Goal: Check status: Check status

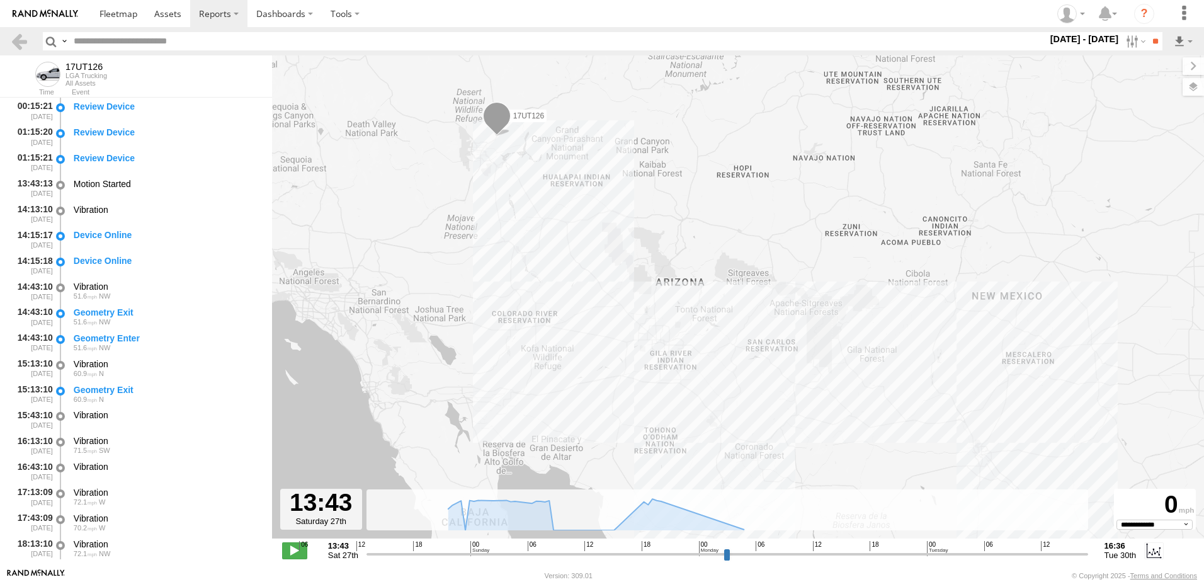
select select "**********"
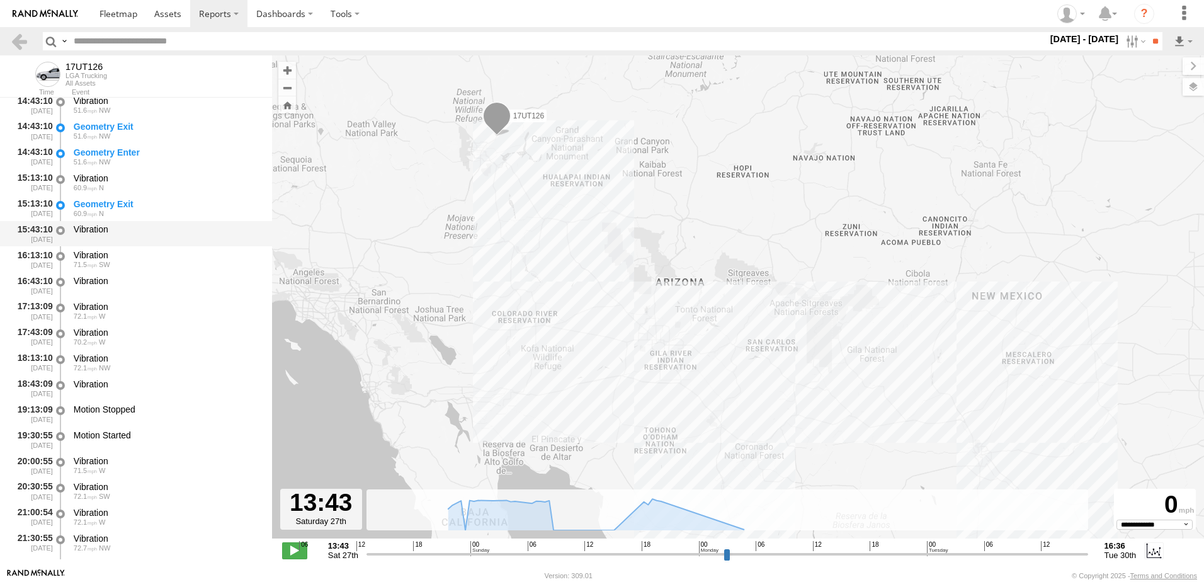
scroll to position [189, 0]
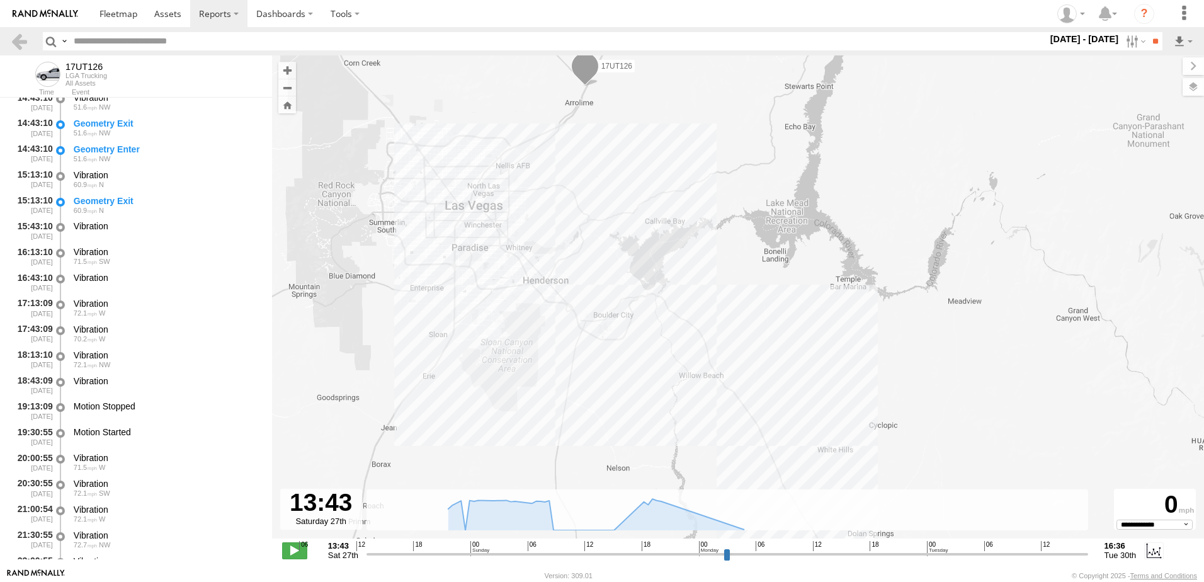
drag, startPoint x: 573, startPoint y: 93, endPoint x: 550, endPoint y: 231, distance: 140.4
click at [550, 231] on div "17UT126" at bounding box center [738, 303] width 932 height 496
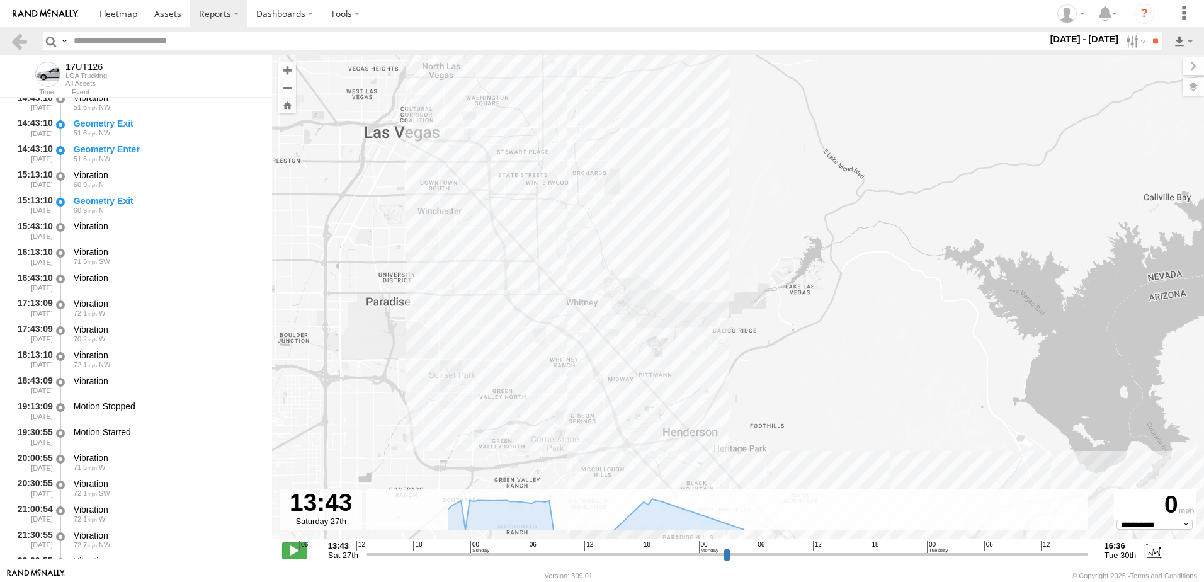
drag, startPoint x: 589, startPoint y: 327, endPoint x: 565, endPoint y: 142, distance: 187.2
click at [565, 142] on div "17UT126" at bounding box center [738, 303] width 932 height 496
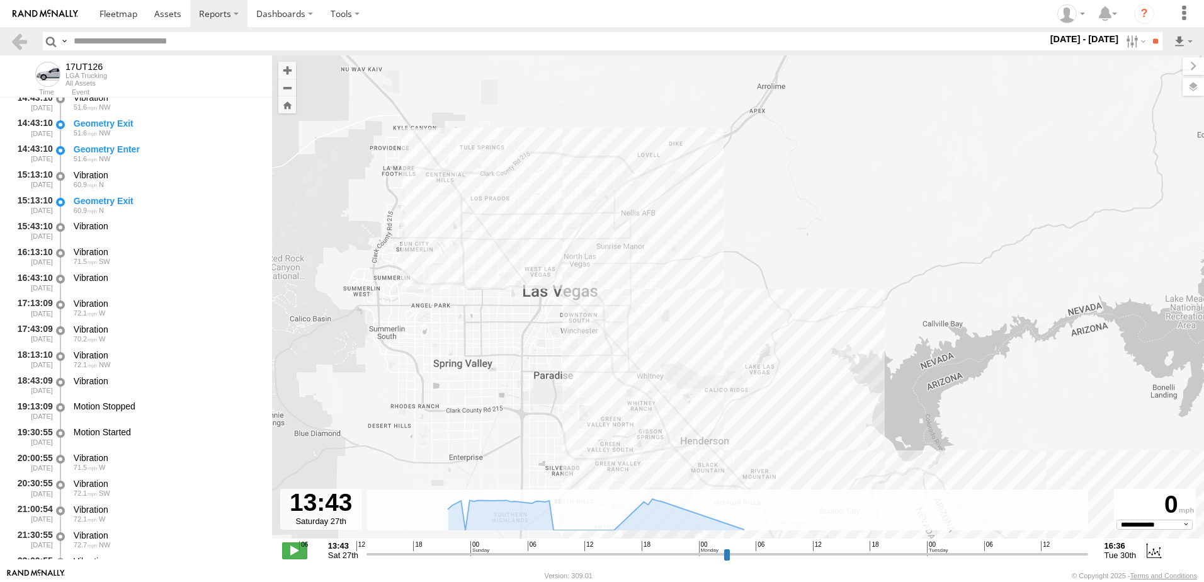
drag, startPoint x: 600, startPoint y: 193, endPoint x: 645, endPoint y: 237, distance: 62.8
click at [645, 237] on div "17UT126" at bounding box center [738, 303] width 932 height 496
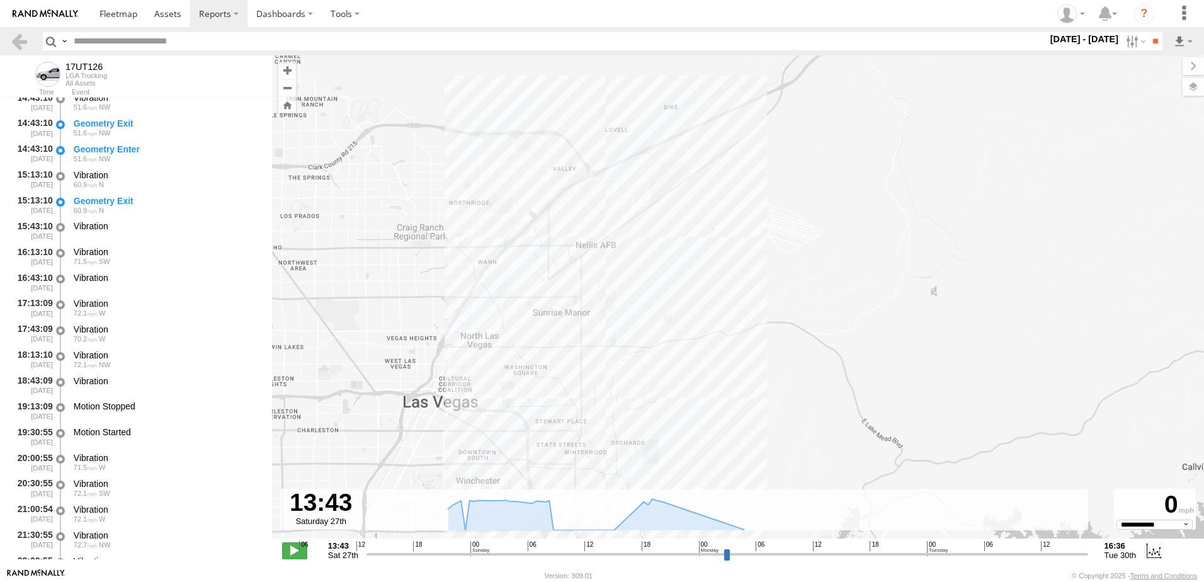
drag, startPoint x: 725, startPoint y: 154, endPoint x: 627, endPoint y: 224, distance: 120.5
click at [627, 224] on div "17UT126" at bounding box center [738, 303] width 932 height 496
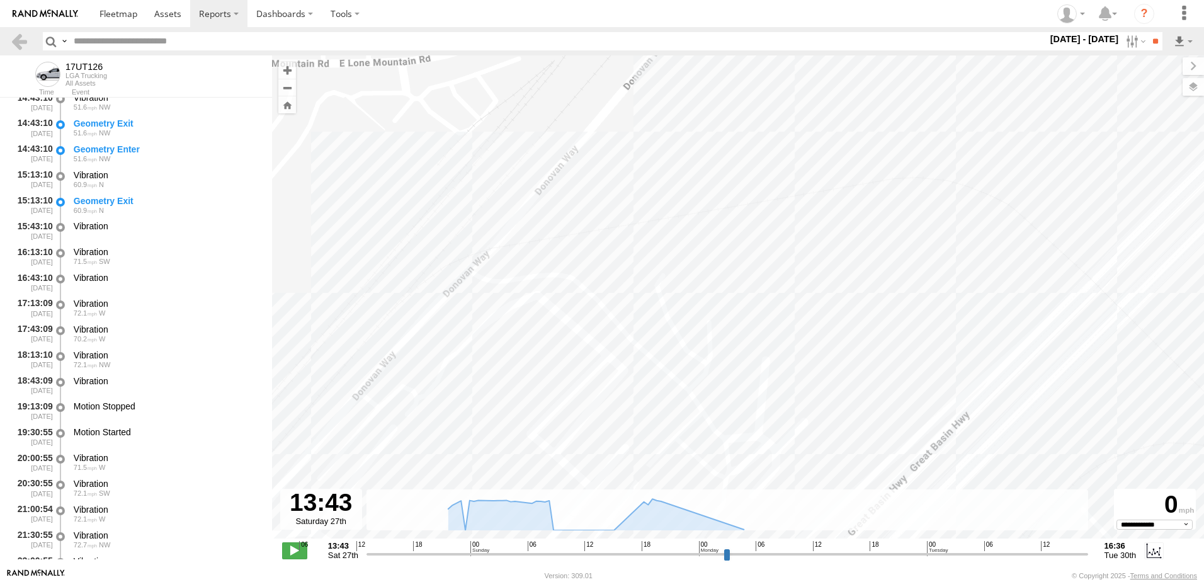
drag, startPoint x: 534, startPoint y: 226, endPoint x: 577, endPoint y: 225, distance: 42.8
click at [577, 225] on div "17UT126" at bounding box center [738, 303] width 932 height 496
click at [548, 226] on div "17UT126" at bounding box center [738, 303] width 932 height 496
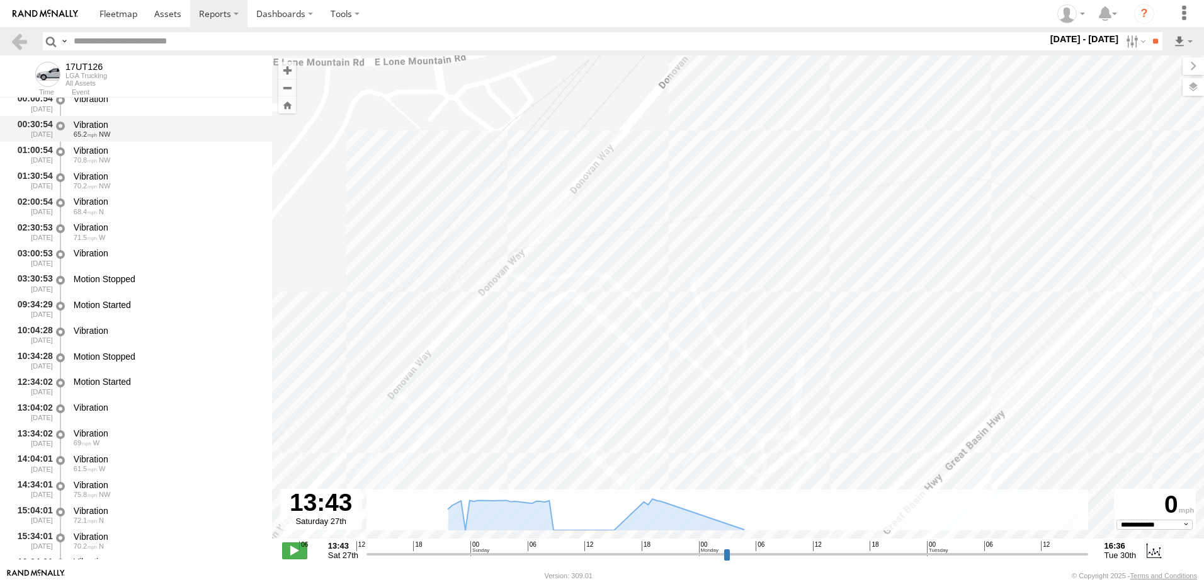
scroll to position [755, 0]
click at [67, 178] on div "01:30:54 [DATE] Vibration 70.2 NW" at bounding box center [136, 179] width 272 height 26
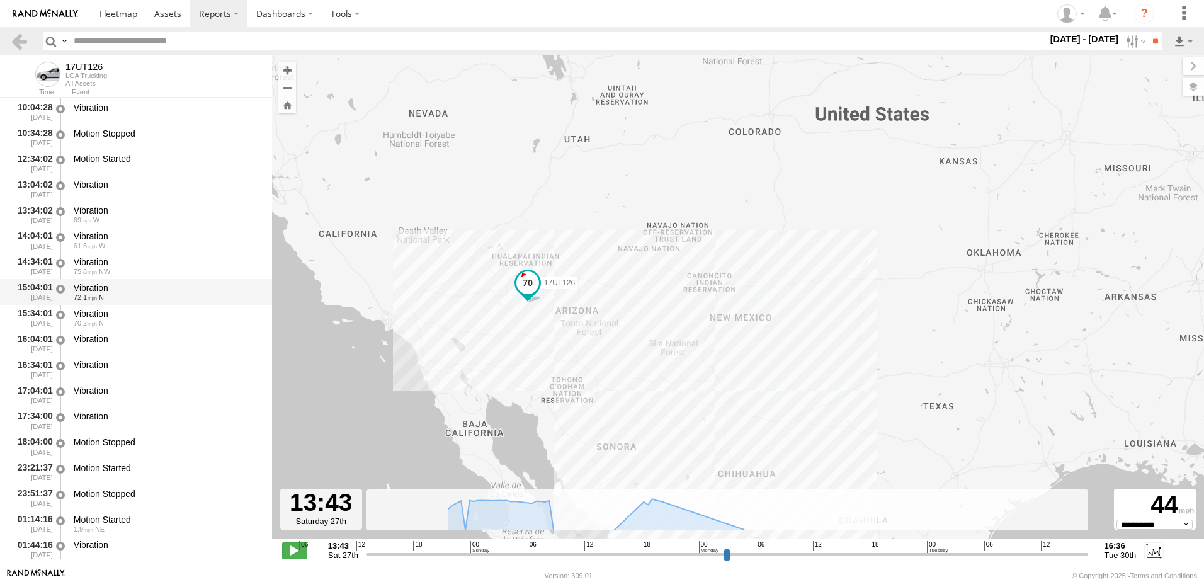
scroll to position [1070, 0]
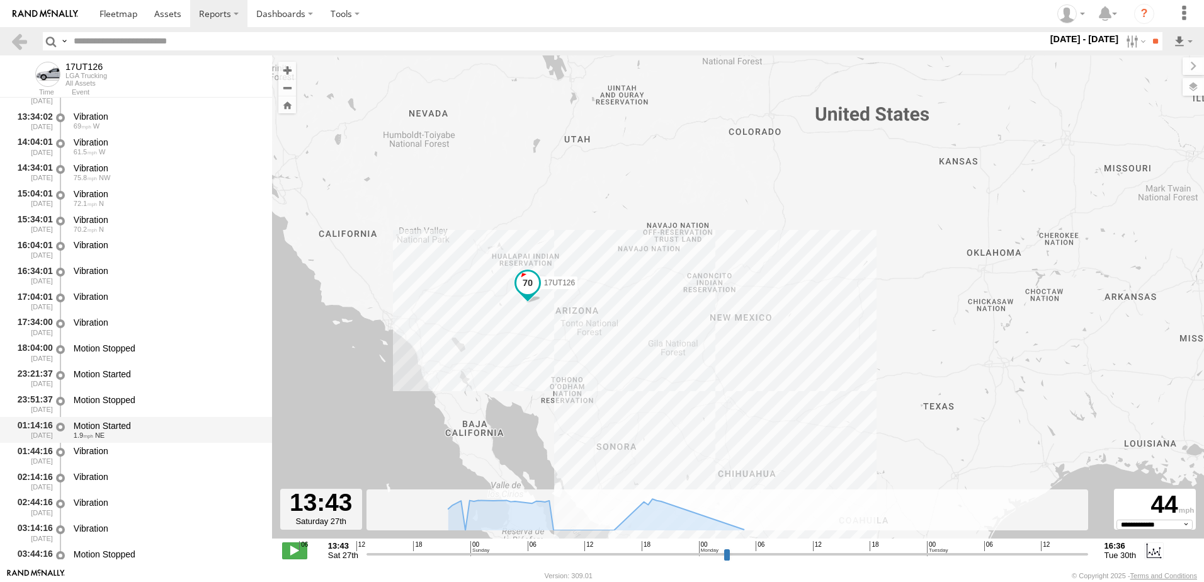
click at [93, 425] on div "Motion Started" at bounding box center [167, 425] width 186 height 11
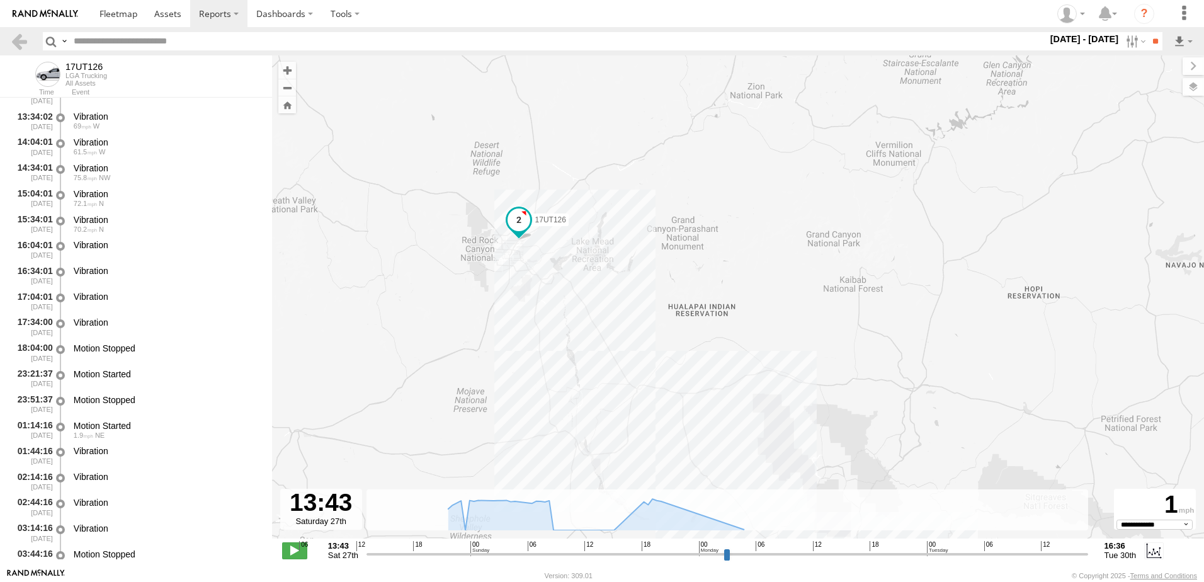
drag, startPoint x: 532, startPoint y: 179, endPoint x: 497, endPoint y: 273, distance: 100.6
click at [497, 273] on div "17UT126" at bounding box center [738, 303] width 932 height 496
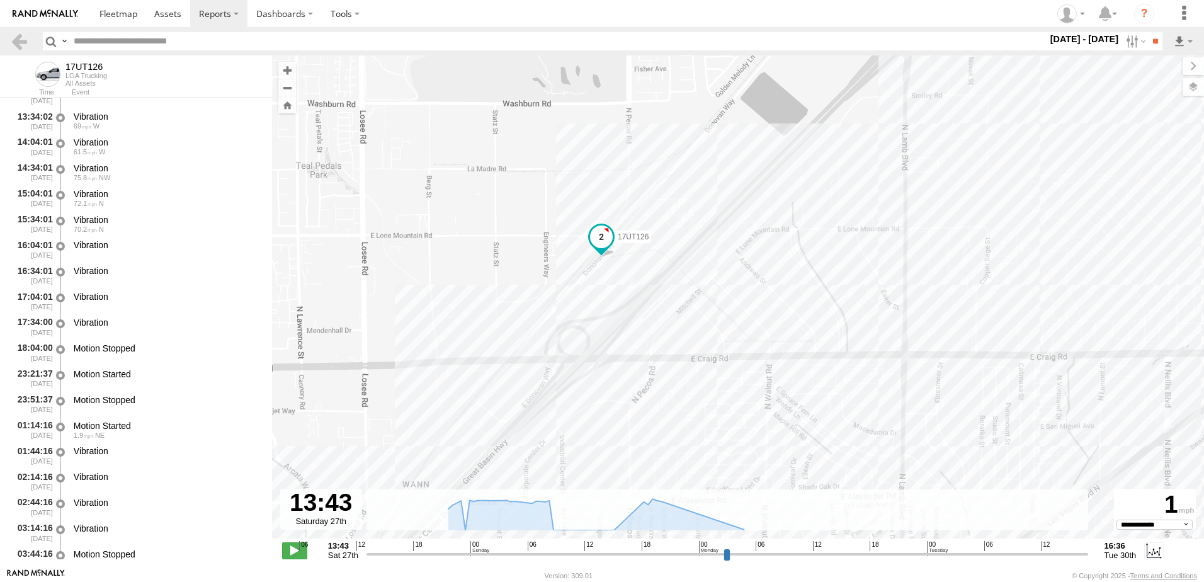
drag, startPoint x: 606, startPoint y: 239, endPoint x: 615, endPoint y: 281, distance: 43.1
click at [615, 281] on div "17UT126" at bounding box center [738, 303] width 932 height 496
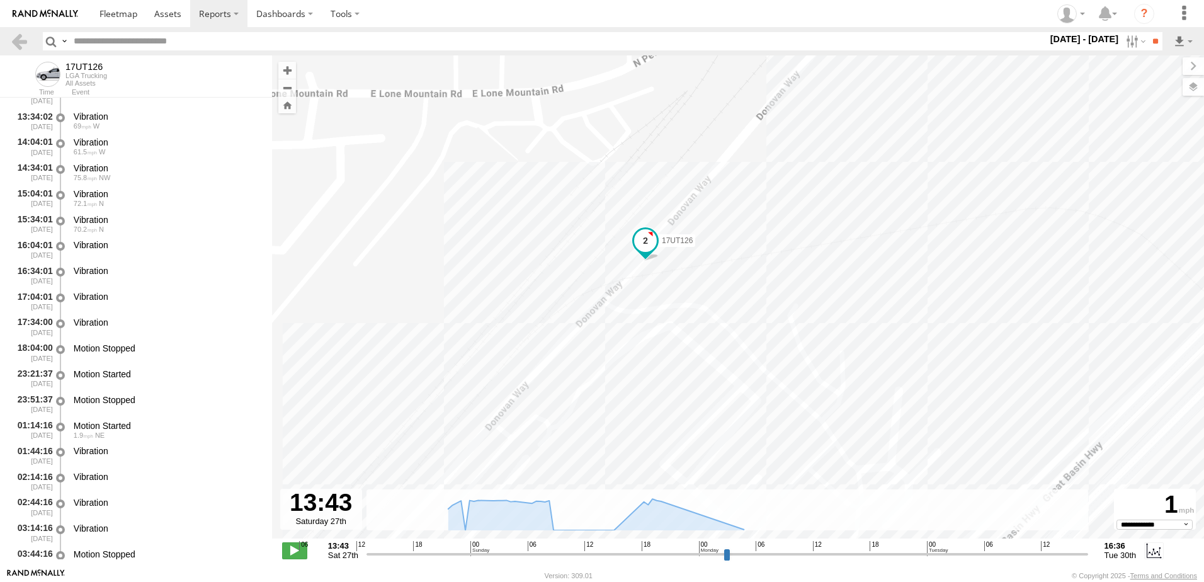
drag, startPoint x: 587, startPoint y: 235, endPoint x: 653, endPoint y: 270, distance: 74.6
click at [653, 270] on div "17UT126" at bounding box center [738, 303] width 932 height 496
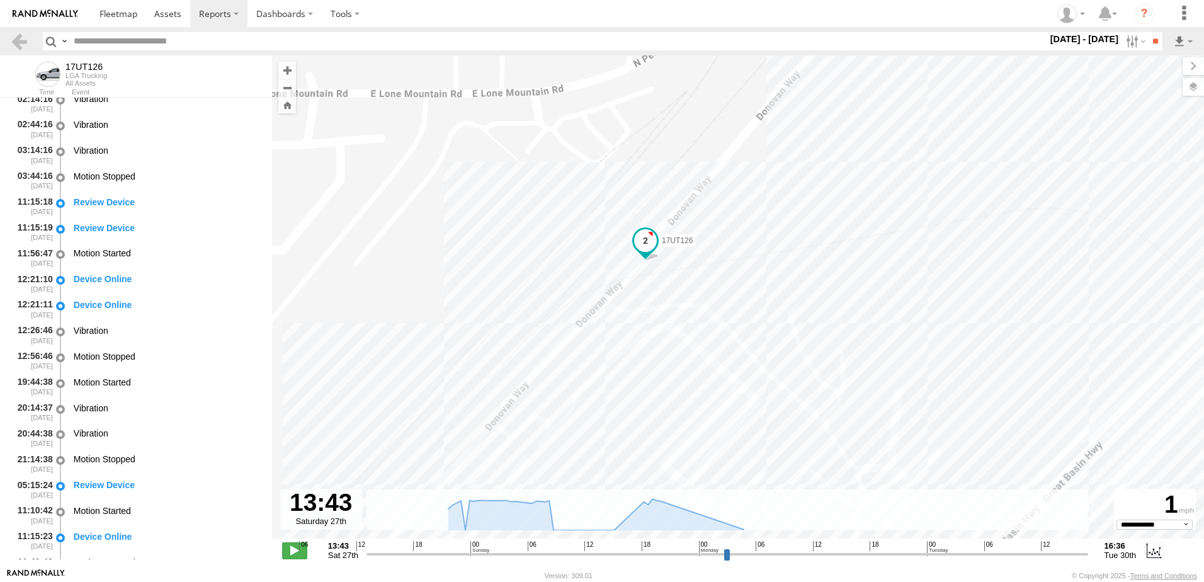
scroll to position [1259, 0]
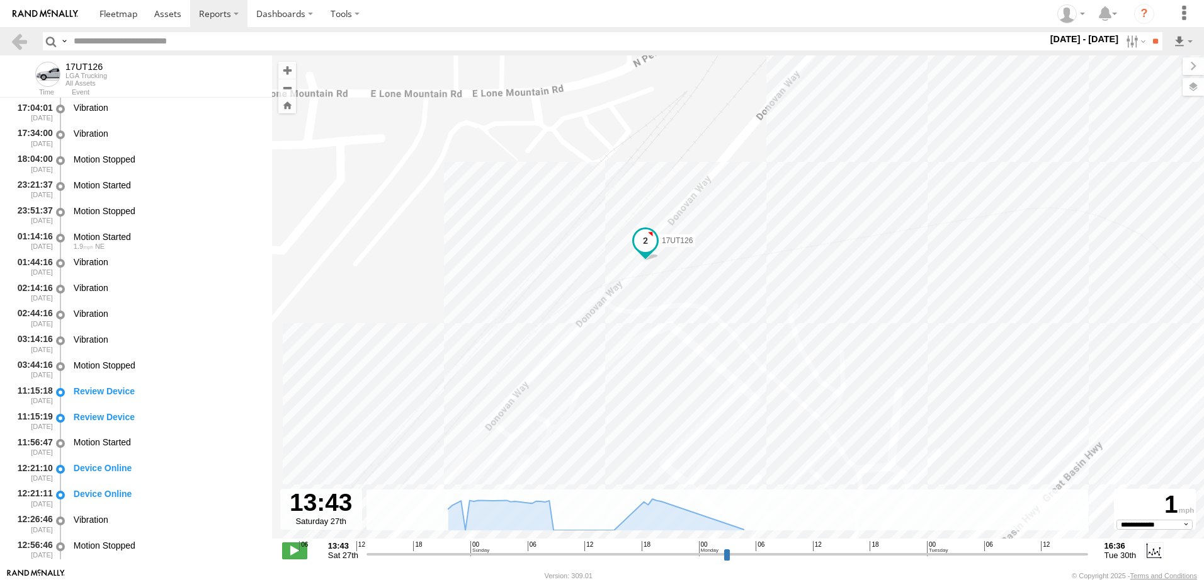
click at [650, 244] on span at bounding box center [645, 240] width 23 height 23
click at [466, 179] on div "17UT126 17UT126 All Assets Apex [GEOGRAPHIC_DATA] 36.24581 , -115.10067 [GEOGRA…" at bounding box center [738, 303] width 932 height 496
click at [110, 239] on div "Motion Started" at bounding box center [167, 236] width 186 height 11
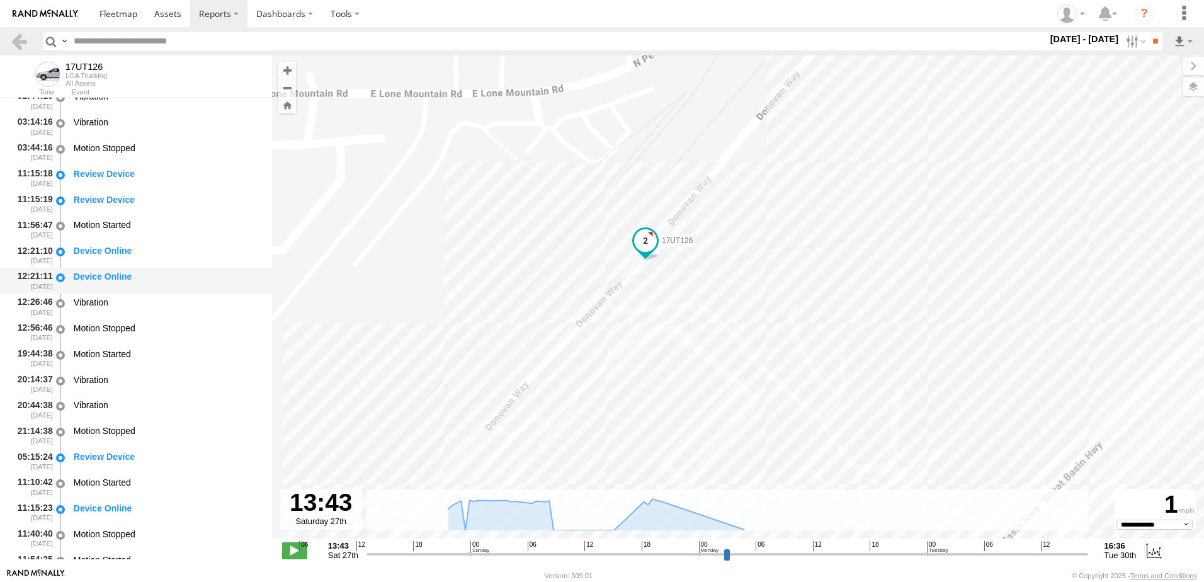
scroll to position [1448, 0]
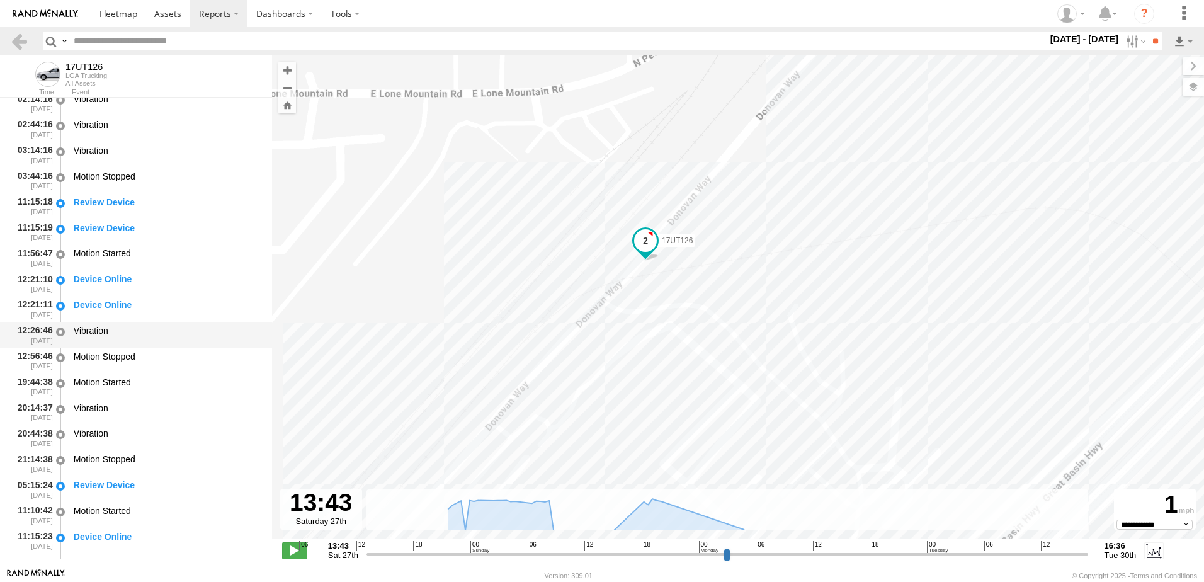
click at [98, 329] on div "Vibration" at bounding box center [167, 330] width 186 height 11
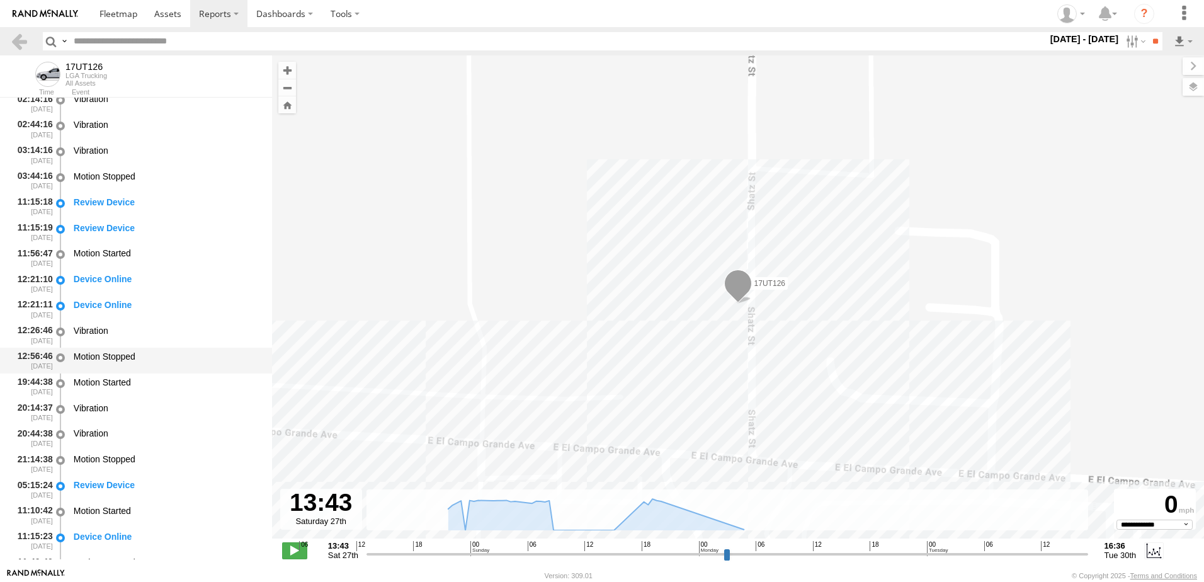
click at [97, 359] on div "Motion Stopped" at bounding box center [167, 356] width 186 height 11
click at [100, 332] on div "Vibration" at bounding box center [167, 330] width 186 height 11
click at [104, 312] on div "Device Online" at bounding box center [167, 308] width 190 height 23
click at [105, 291] on div "Device Online" at bounding box center [167, 282] width 190 height 23
click at [106, 266] on div "Motion Started" at bounding box center [167, 257] width 190 height 23
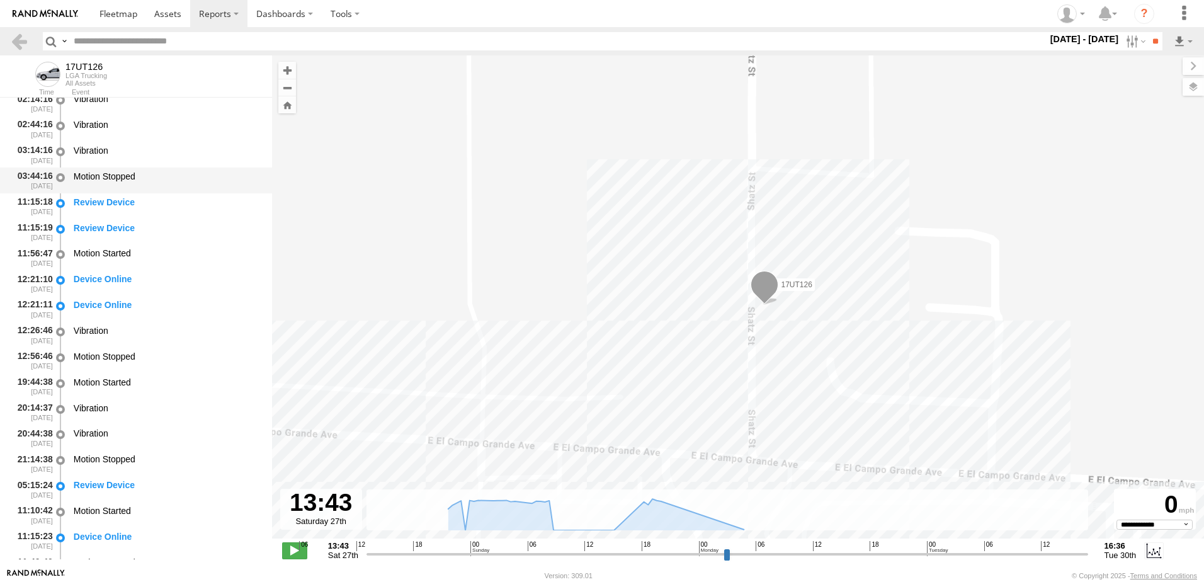
click at [110, 179] on div "Motion Stopped" at bounding box center [167, 176] width 186 height 11
click at [108, 150] on div "Vibration" at bounding box center [167, 150] width 186 height 11
click at [115, 120] on div "Vibration" at bounding box center [167, 124] width 186 height 11
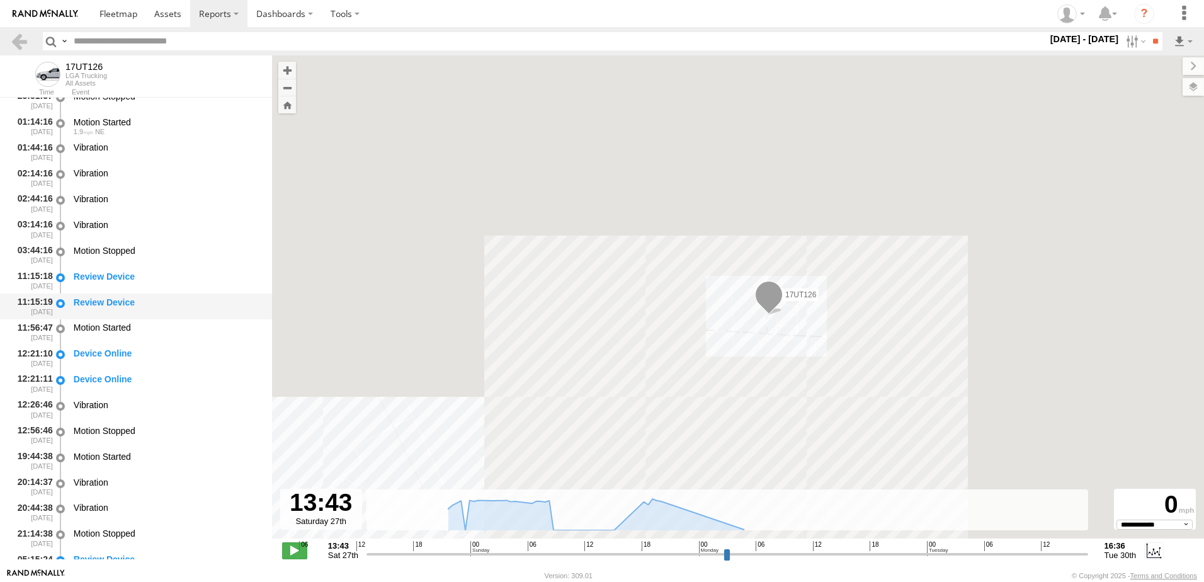
scroll to position [1259, 0]
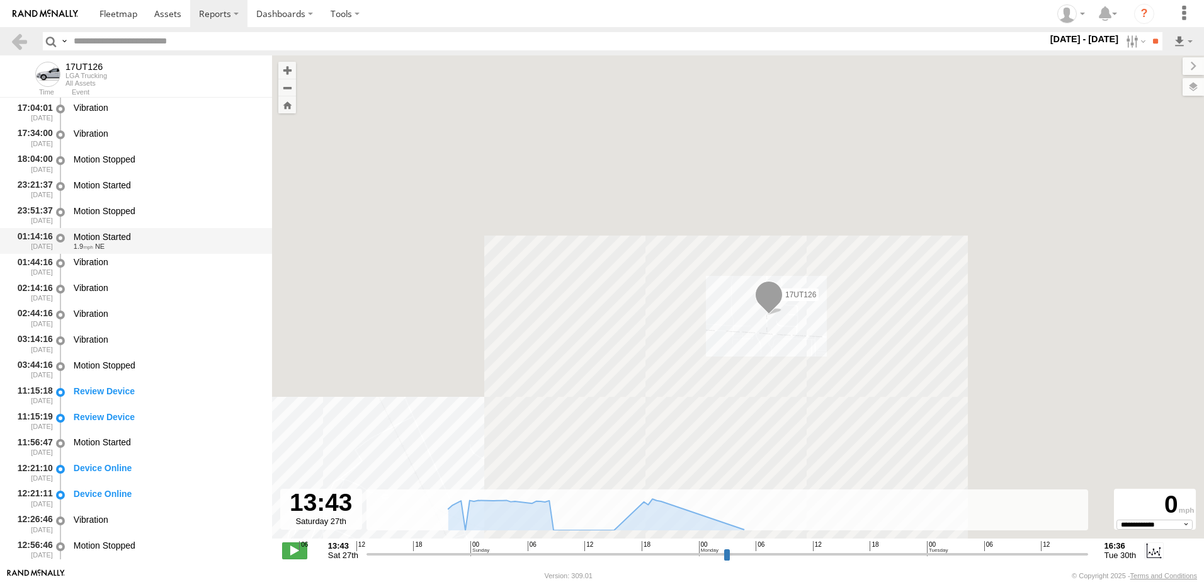
click at [107, 236] on div "Motion Started" at bounding box center [167, 236] width 186 height 11
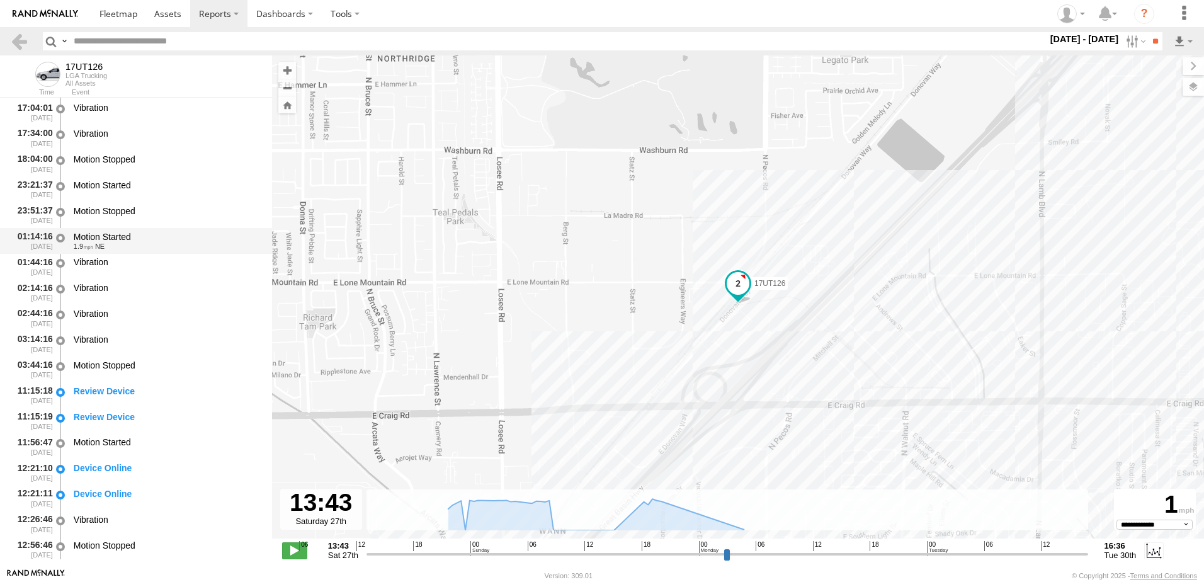
click at [97, 237] on div "Motion Started" at bounding box center [167, 236] width 186 height 11
click at [96, 257] on div "Vibration" at bounding box center [167, 261] width 186 height 11
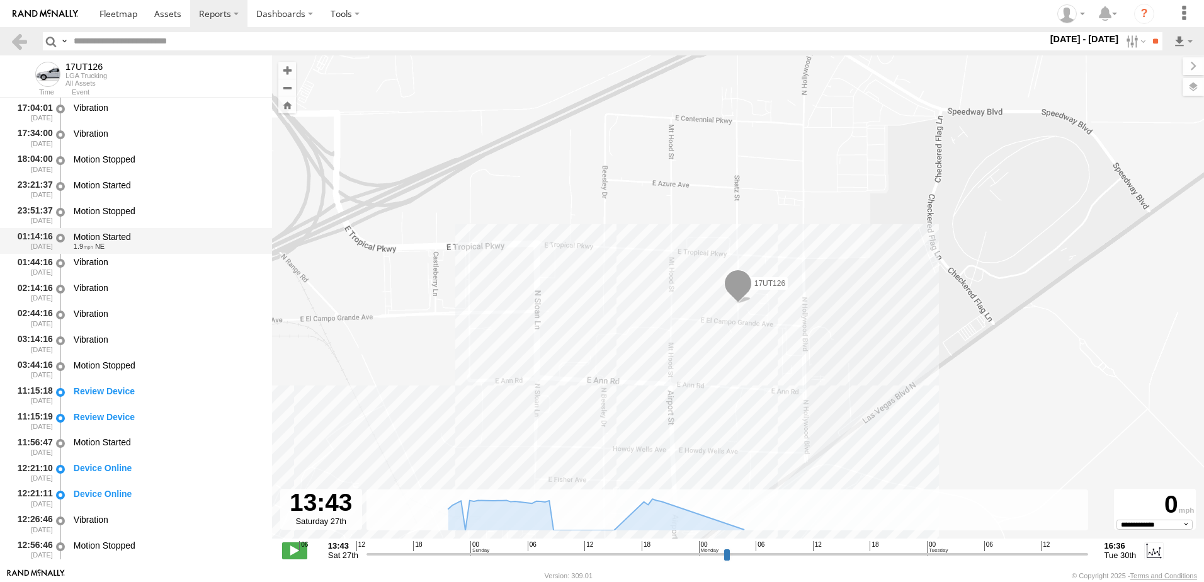
click at [99, 240] on div "Motion Started" at bounding box center [167, 236] width 186 height 11
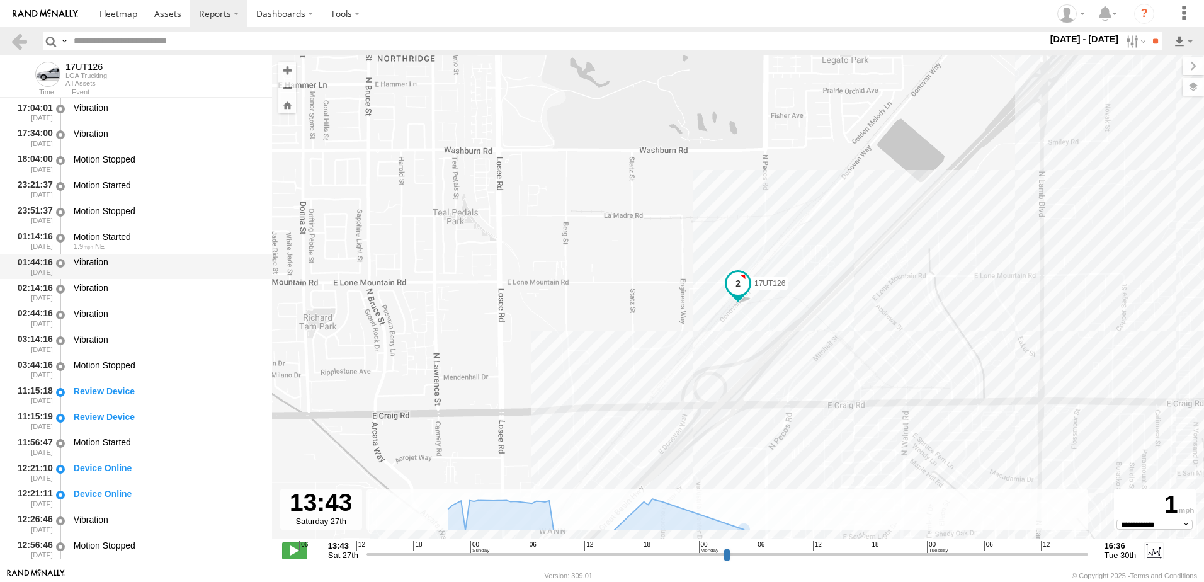
click at [98, 265] on div "Vibration" at bounding box center [167, 261] width 186 height 11
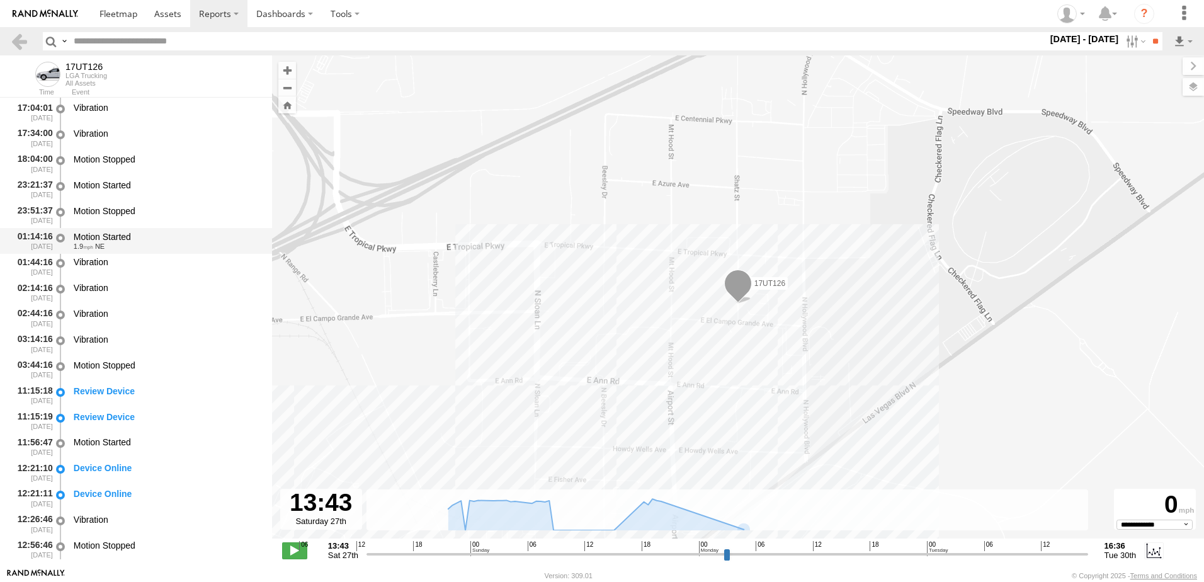
click at [101, 232] on div "Motion Started" at bounding box center [167, 236] width 186 height 11
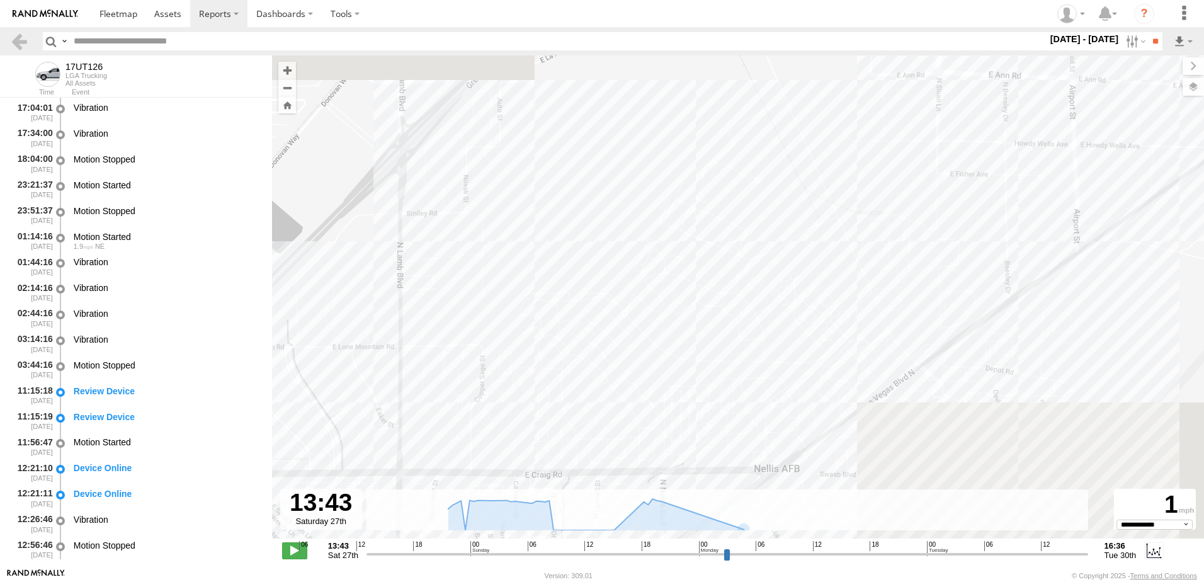
drag, startPoint x: 955, startPoint y: 229, endPoint x: 309, endPoint y: 300, distance: 649.8
click at [309, 300] on div "17UT126" at bounding box center [738, 303] width 932 height 496
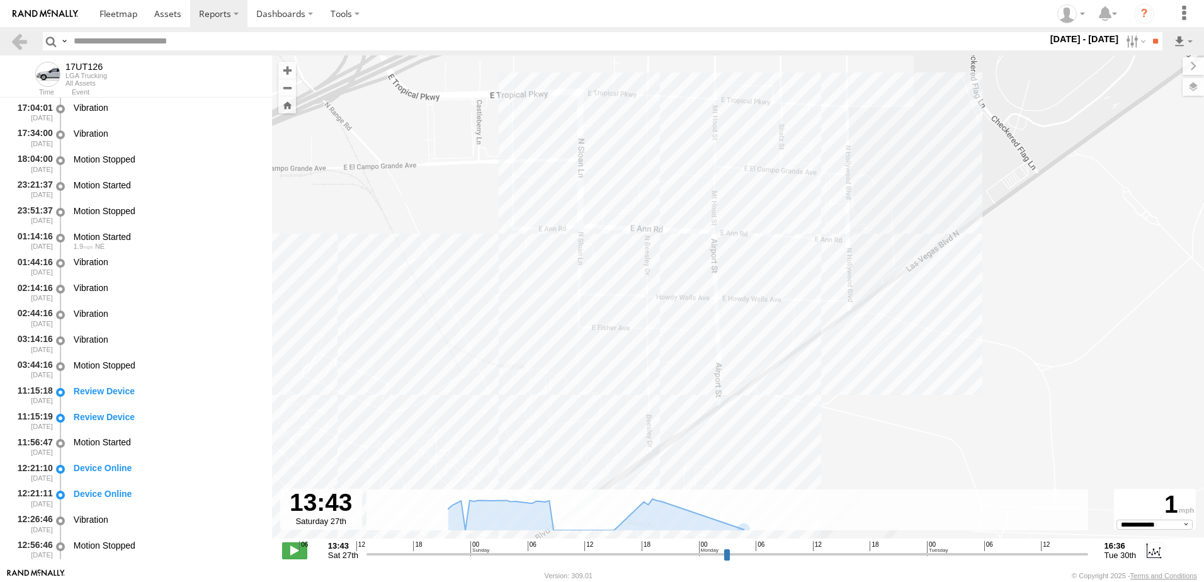
drag, startPoint x: 786, startPoint y: 203, endPoint x: 424, endPoint y: 358, distance: 394.0
click at [424, 358] on div "17UT126" at bounding box center [738, 303] width 932 height 496
drag, startPoint x: 701, startPoint y: 111, endPoint x: 779, endPoint y: 287, distance: 192.2
click at [779, 287] on div "17UT126" at bounding box center [738, 303] width 932 height 496
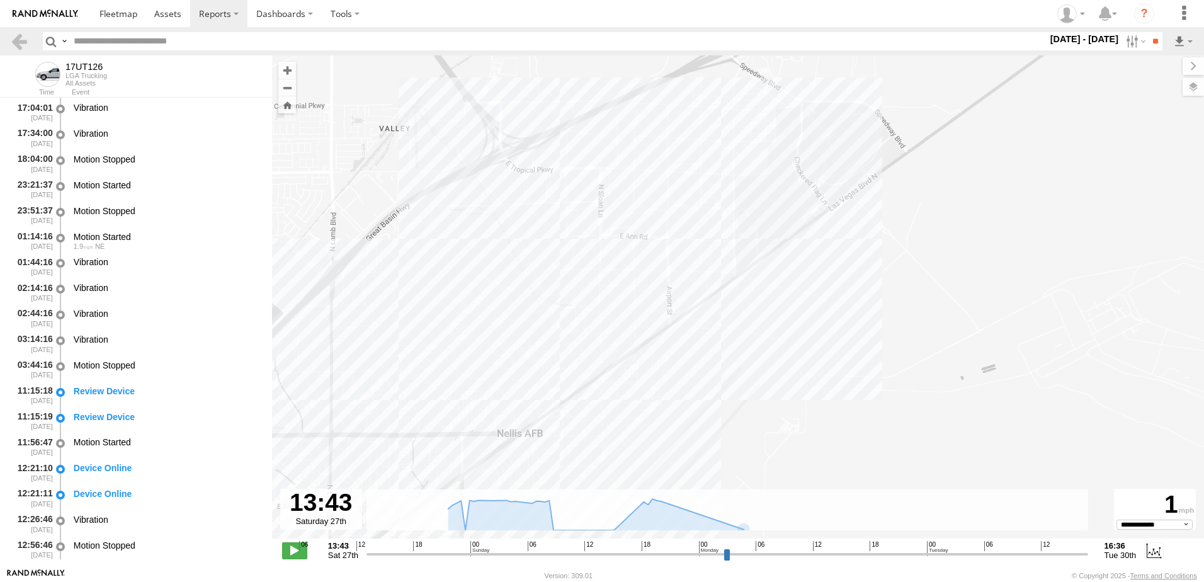
drag, startPoint x: 448, startPoint y: 272, endPoint x: 675, endPoint y: 213, distance: 234.8
click at [675, 213] on div "17UT126" at bounding box center [738, 303] width 932 height 496
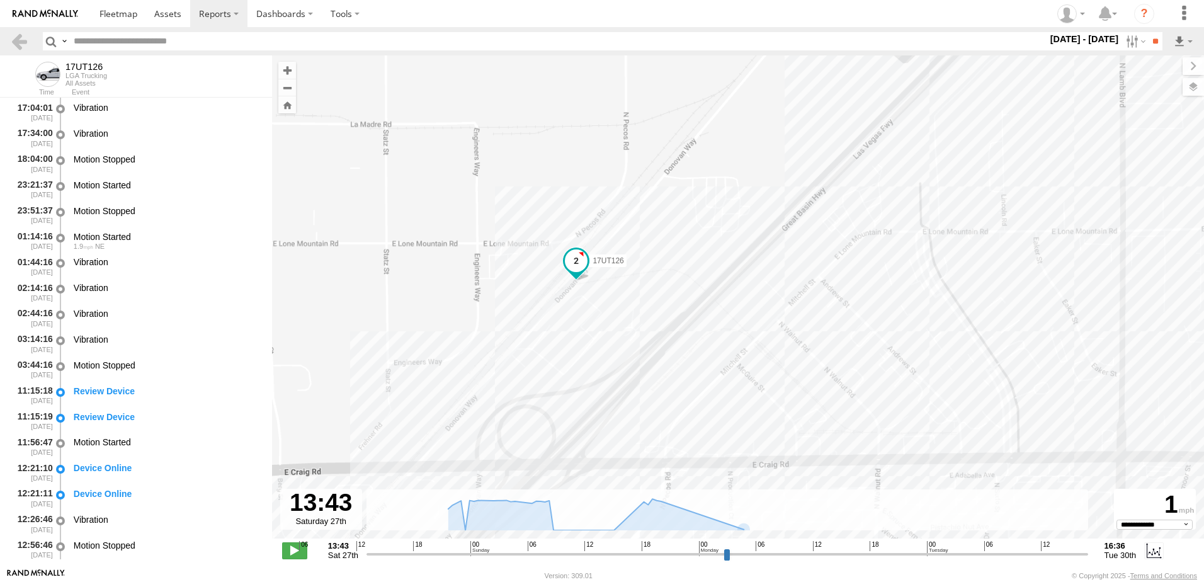
drag, startPoint x: 357, startPoint y: 332, endPoint x: 566, endPoint y: 285, distance: 214.3
click at [566, 285] on div "17UT126" at bounding box center [738, 303] width 932 height 496
